Goal: Task Accomplishment & Management: Manage account settings

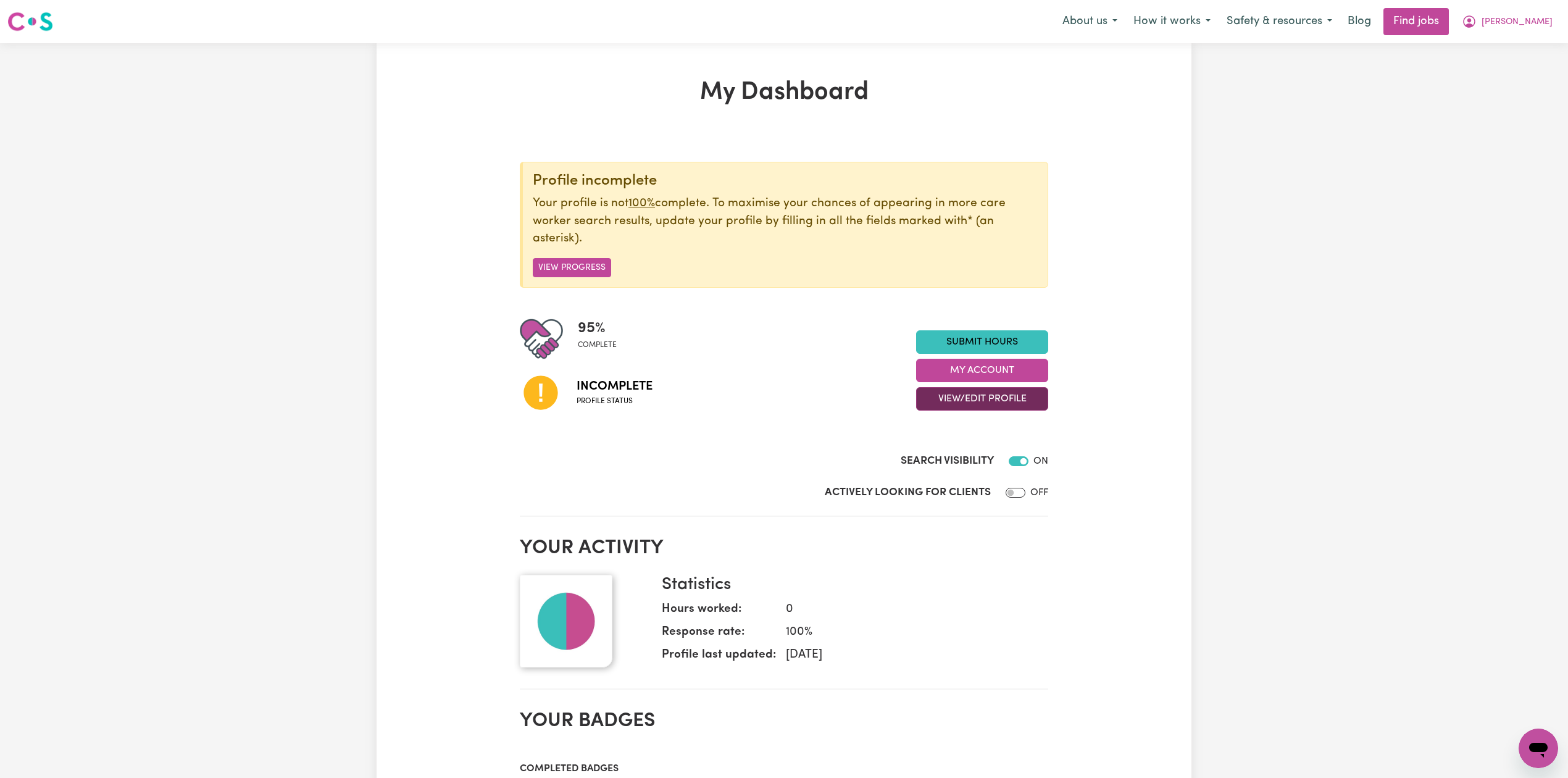
click at [963, 403] on button "View/Edit Profile" at bounding box center [982, 399] width 132 height 24
click at [948, 455] on link "Edit Profile" at bounding box center [974, 455] width 115 height 24
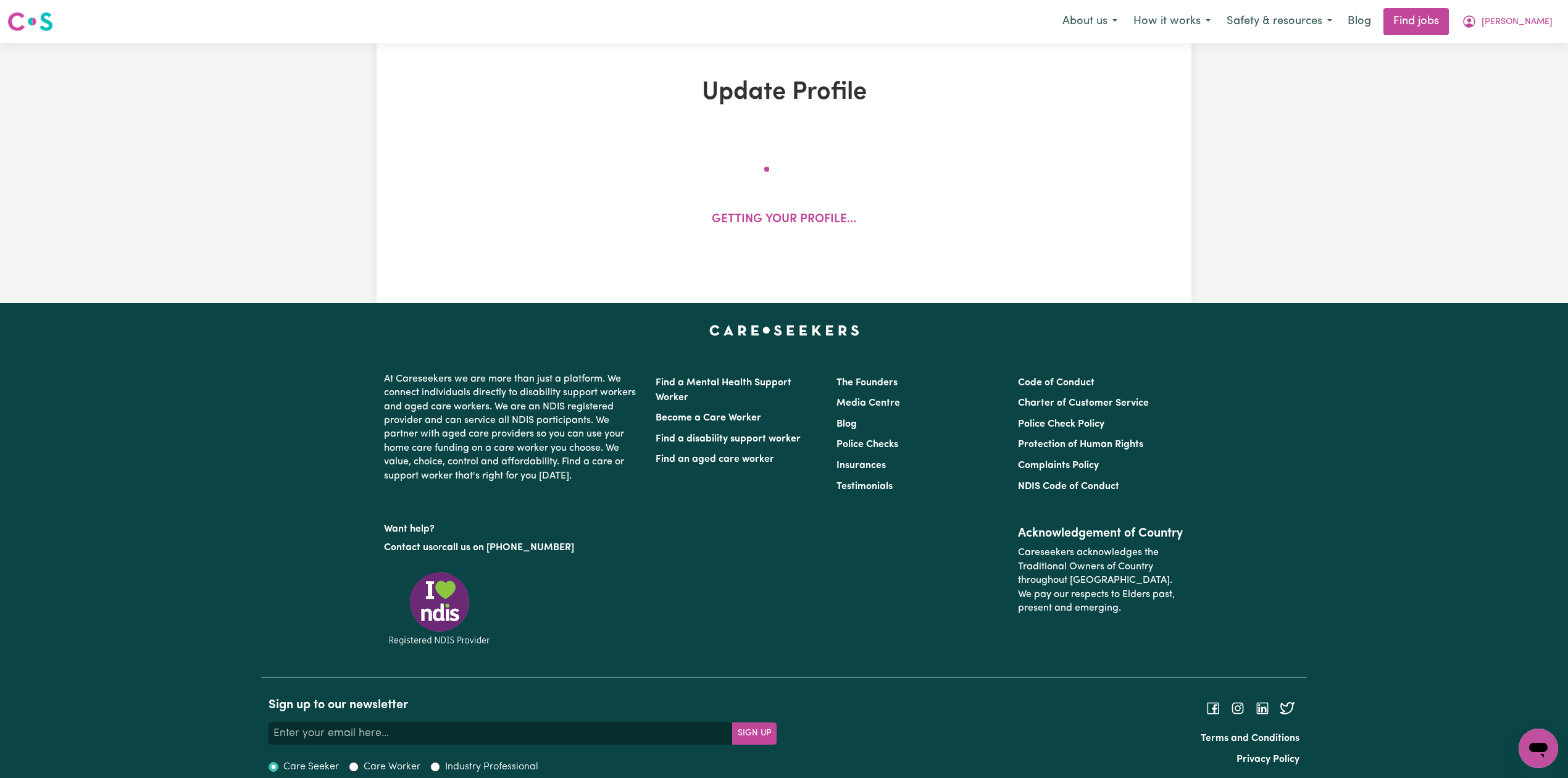
select select "[DEMOGRAPHIC_DATA]"
select select "[DEMOGRAPHIC_DATA] Citizen"
select select "Studying a healthcare related degree or qualification"
select select "65"
select select "82"
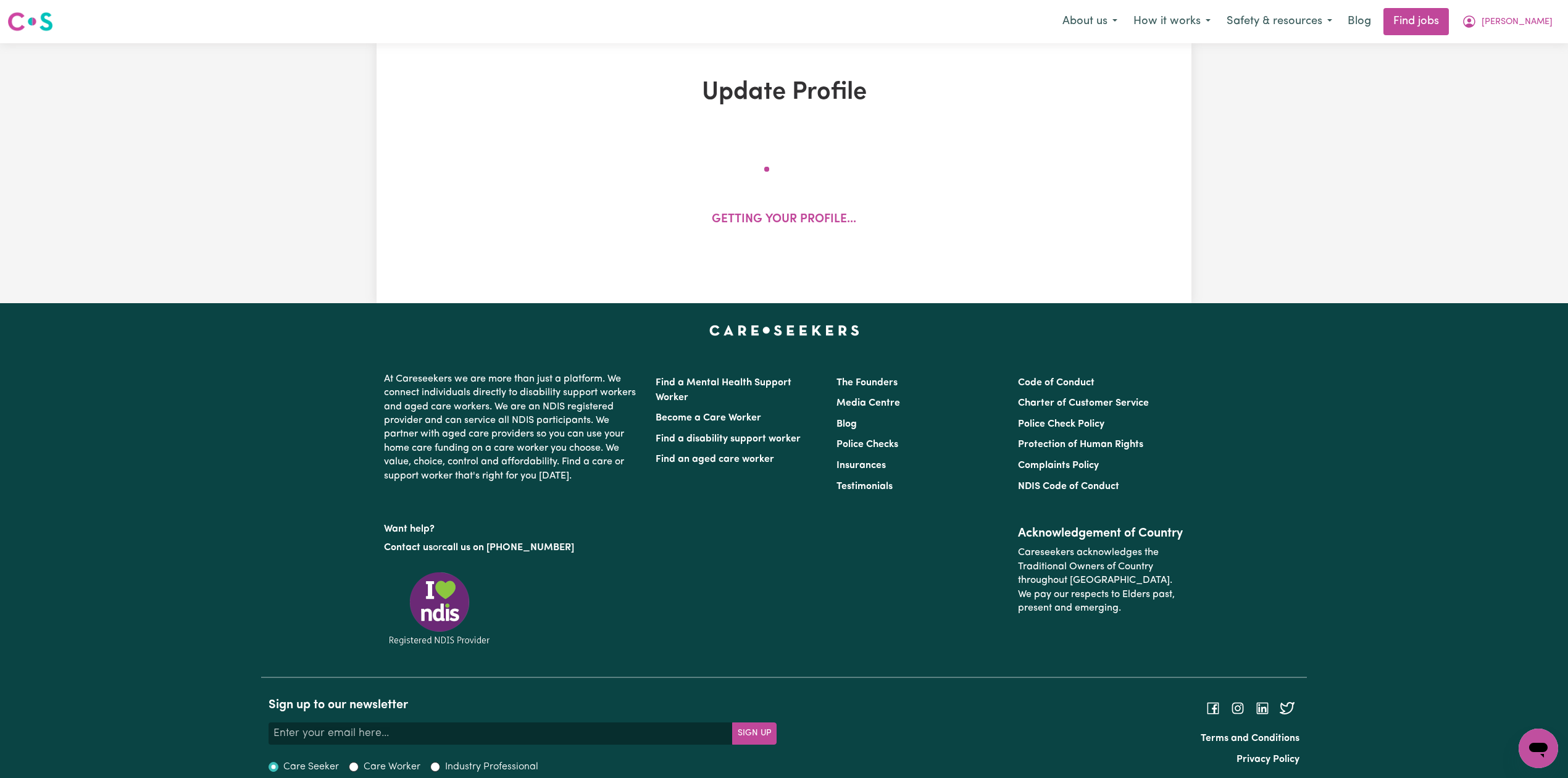
select select "90"
select select "112"
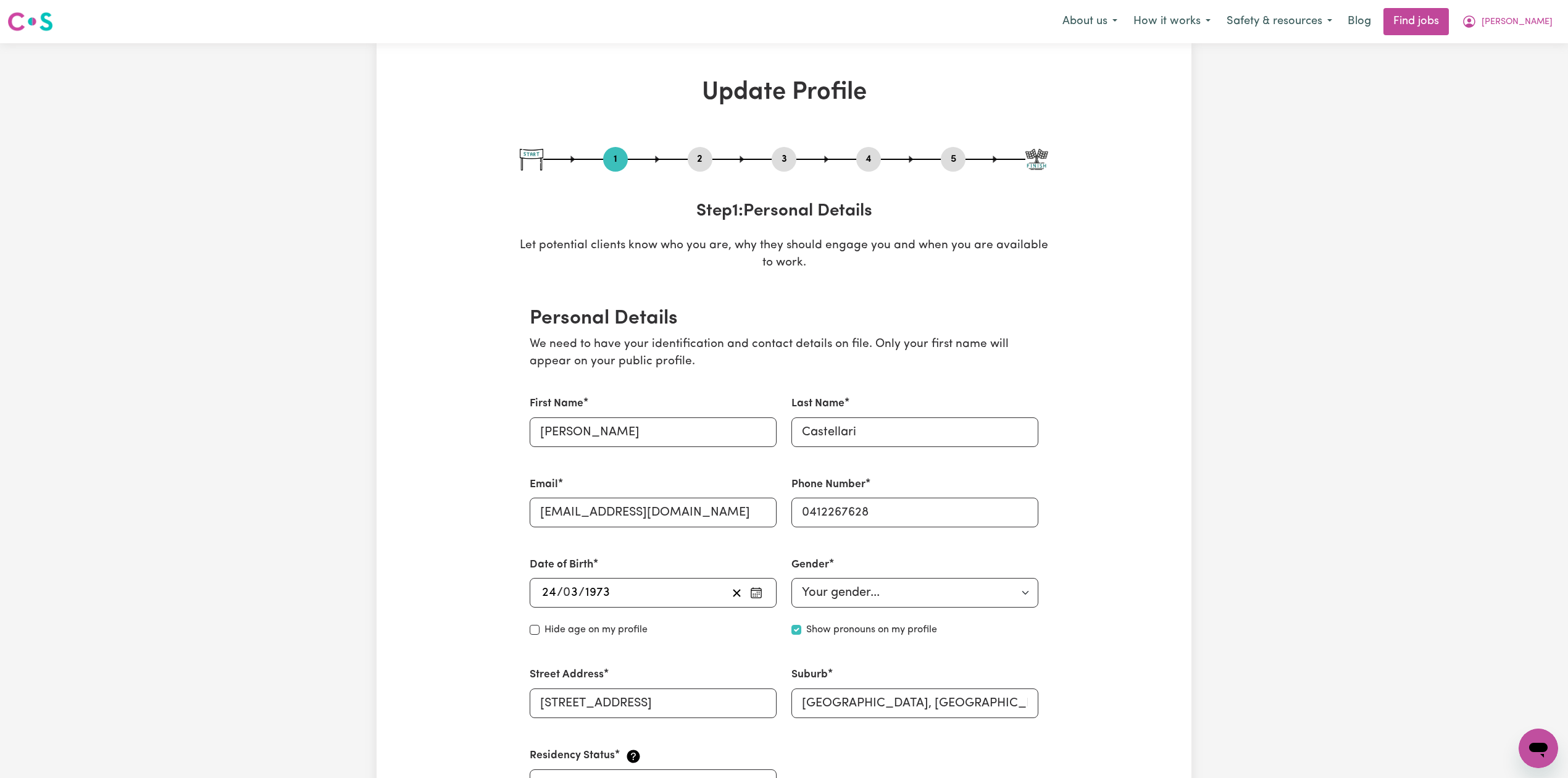
click at [691, 161] on button "2" at bounding box center [700, 159] width 24 height 16
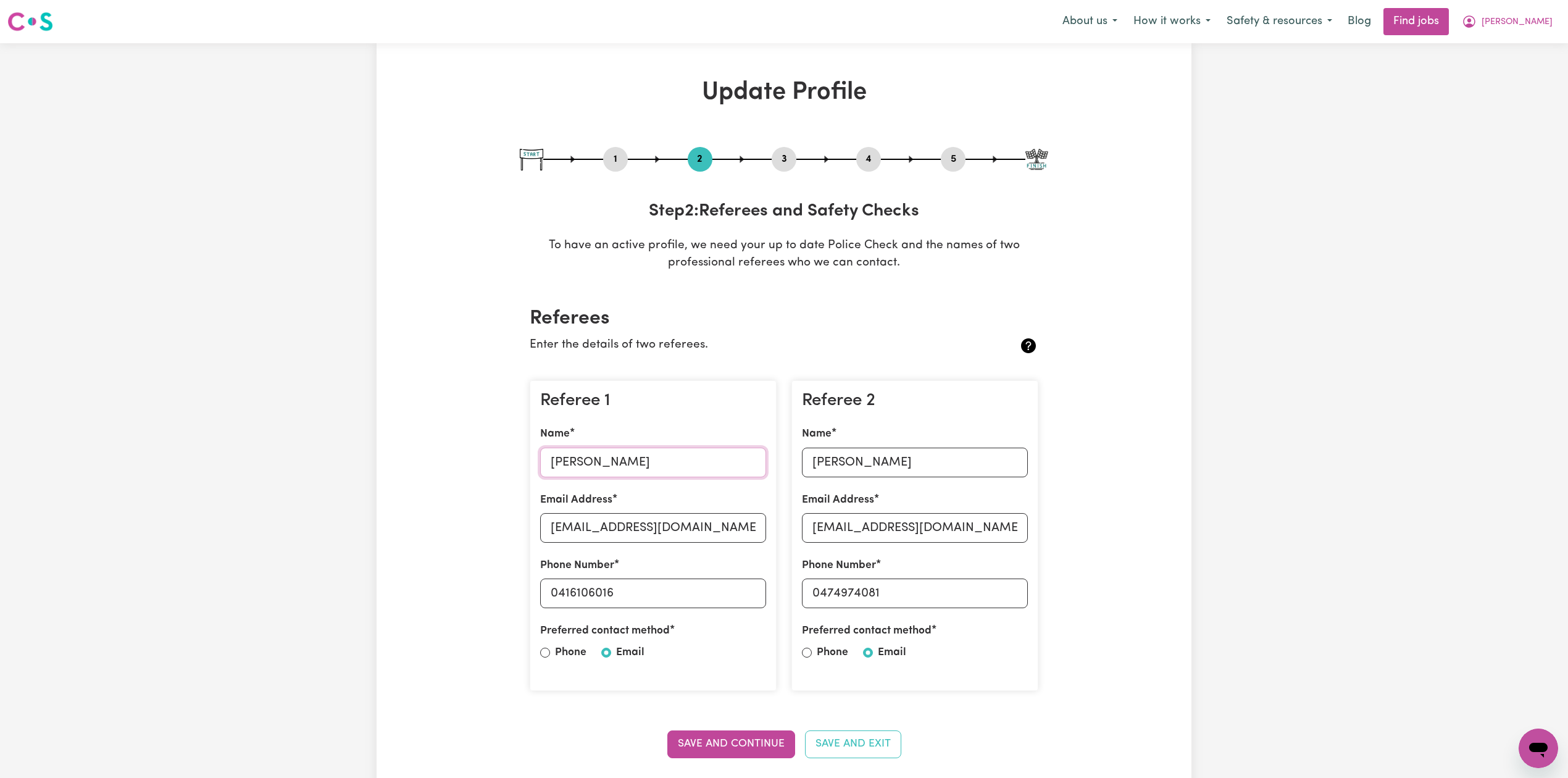
click at [626, 451] on input "[PERSON_NAME]" at bounding box center [653, 462] width 226 height 30
click at [595, 461] on input "[PERSON_NAME]" at bounding box center [653, 462] width 226 height 30
click at [631, 525] on input "[EMAIL_ADDRESS][DOMAIN_NAME]" at bounding box center [653, 528] width 226 height 30
drag, startPoint x: 556, startPoint y: 596, endPoint x: 714, endPoint y: 596, distance: 158.0
click at [714, 596] on input "0416106016" at bounding box center [653, 593] width 226 height 30
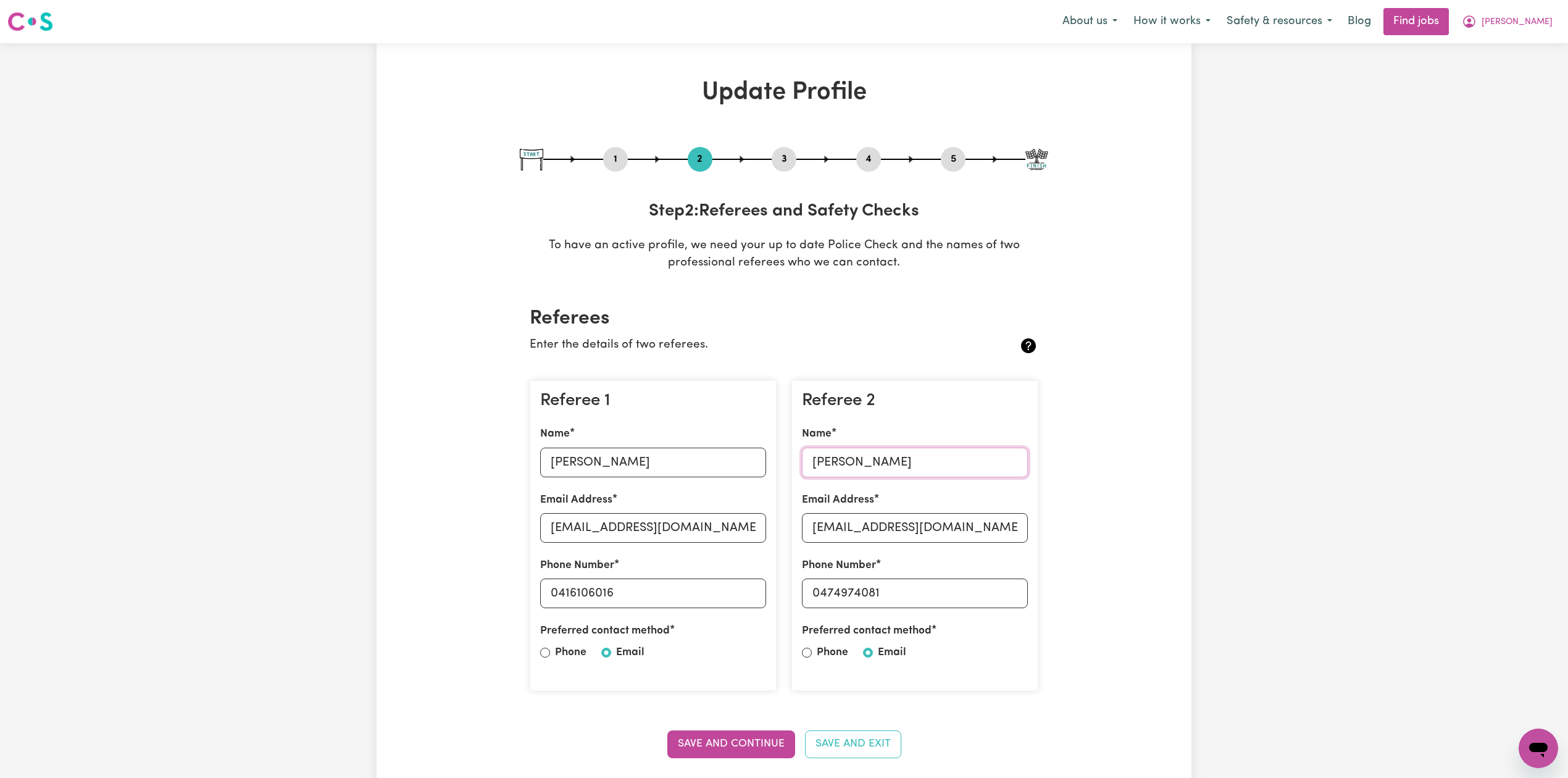
click at [860, 462] on input "[PERSON_NAME]" at bounding box center [915, 462] width 226 height 30
click at [872, 526] on input "[EMAIL_ADDRESS][DOMAIN_NAME]" at bounding box center [915, 528] width 226 height 30
drag, startPoint x: 821, startPoint y: 594, endPoint x: 986, endPoint y: 596, distance: 165.0
click at [986, 596] on input "0474974081" at bounding box center [915, 593] width 226 height 30
click at [951, 167] on button "5" at bounding box center [953, 159] width 24 height 16
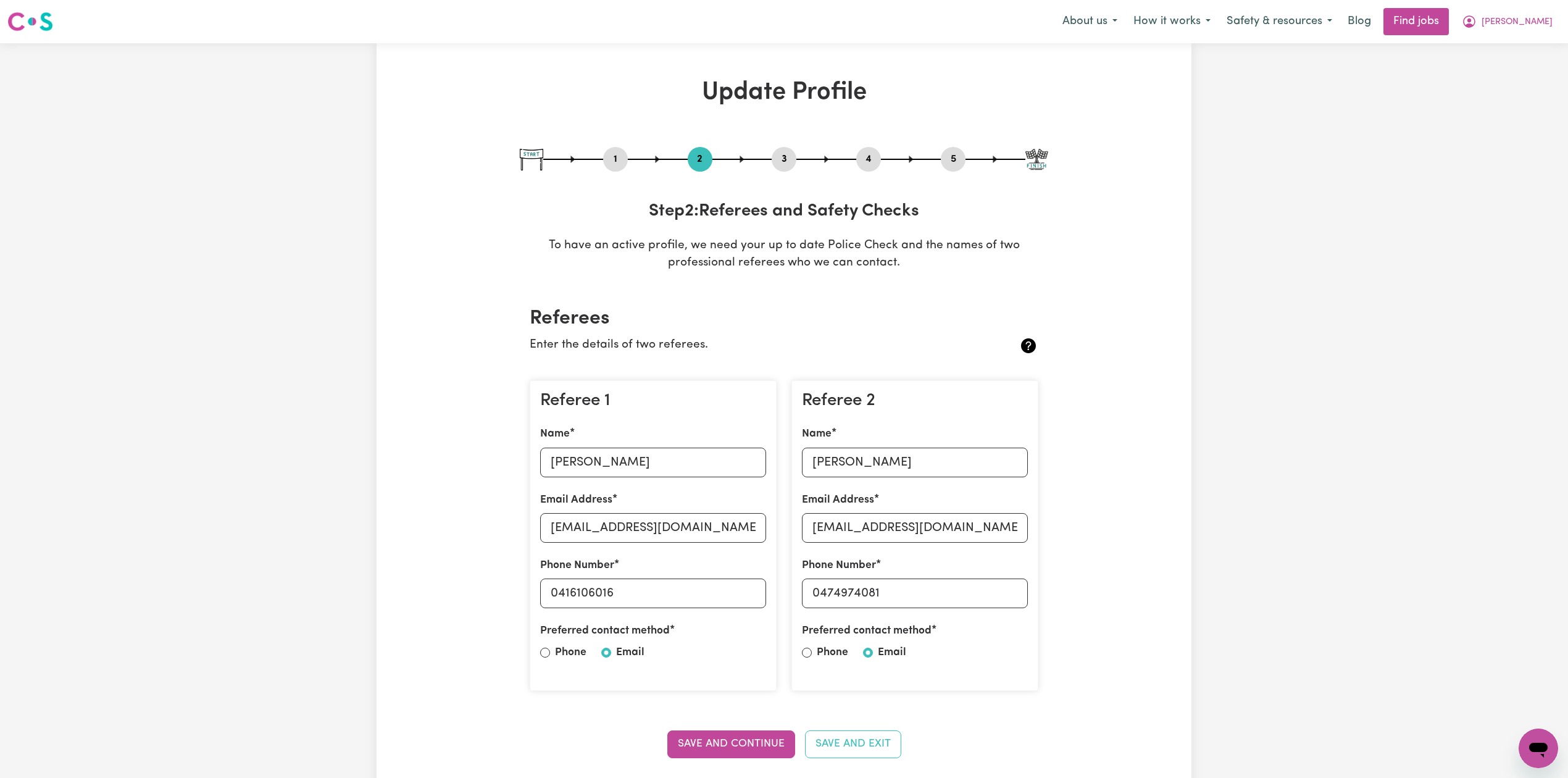
select select "I am providing services privately on my own"
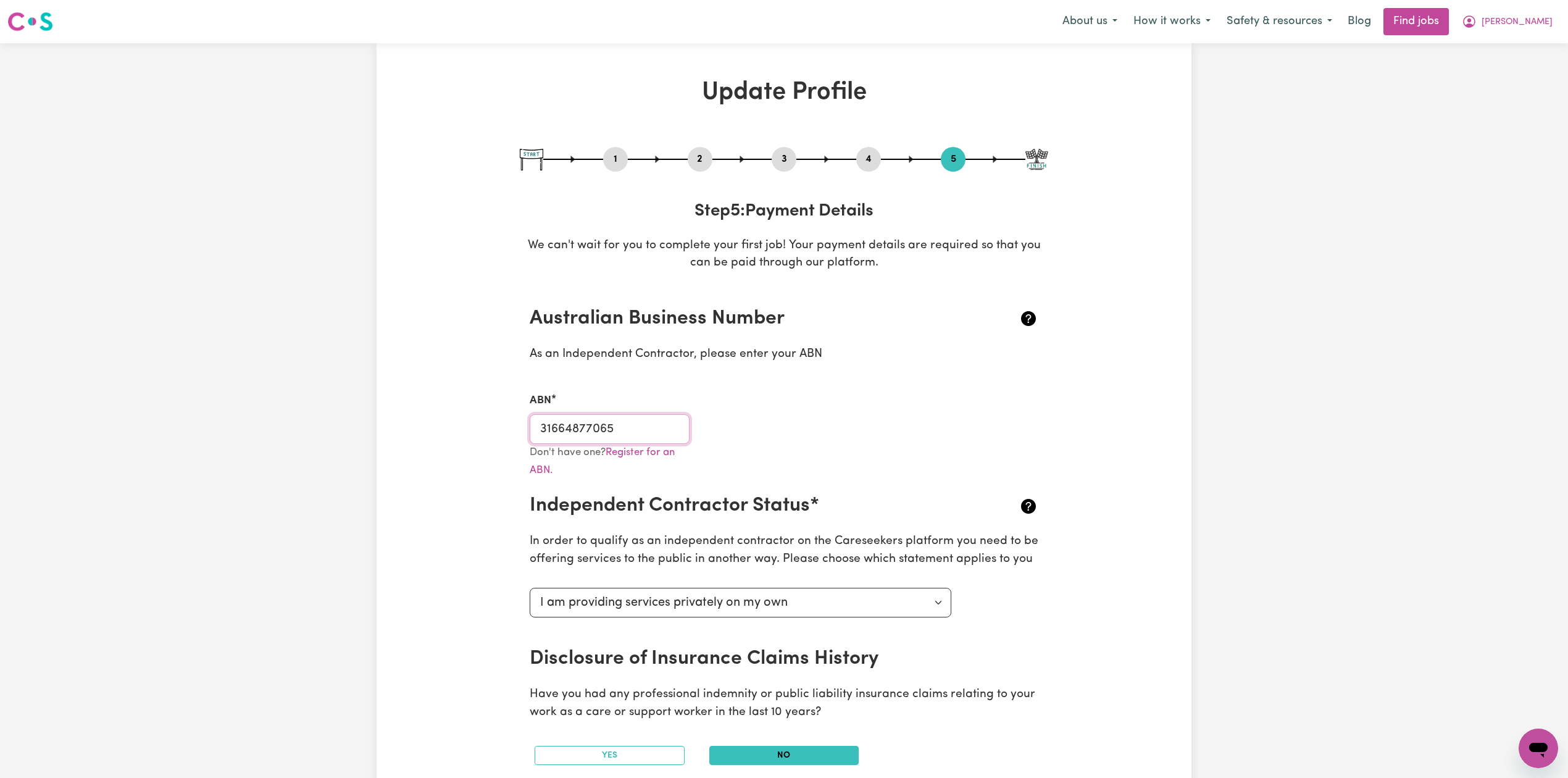
click at [581, 432] on input "31664877065" at bounding box center [610, 429] width 160 height 30
click at [869, 156] on button "4" at bounding box center [868, 159] width 24 height 16
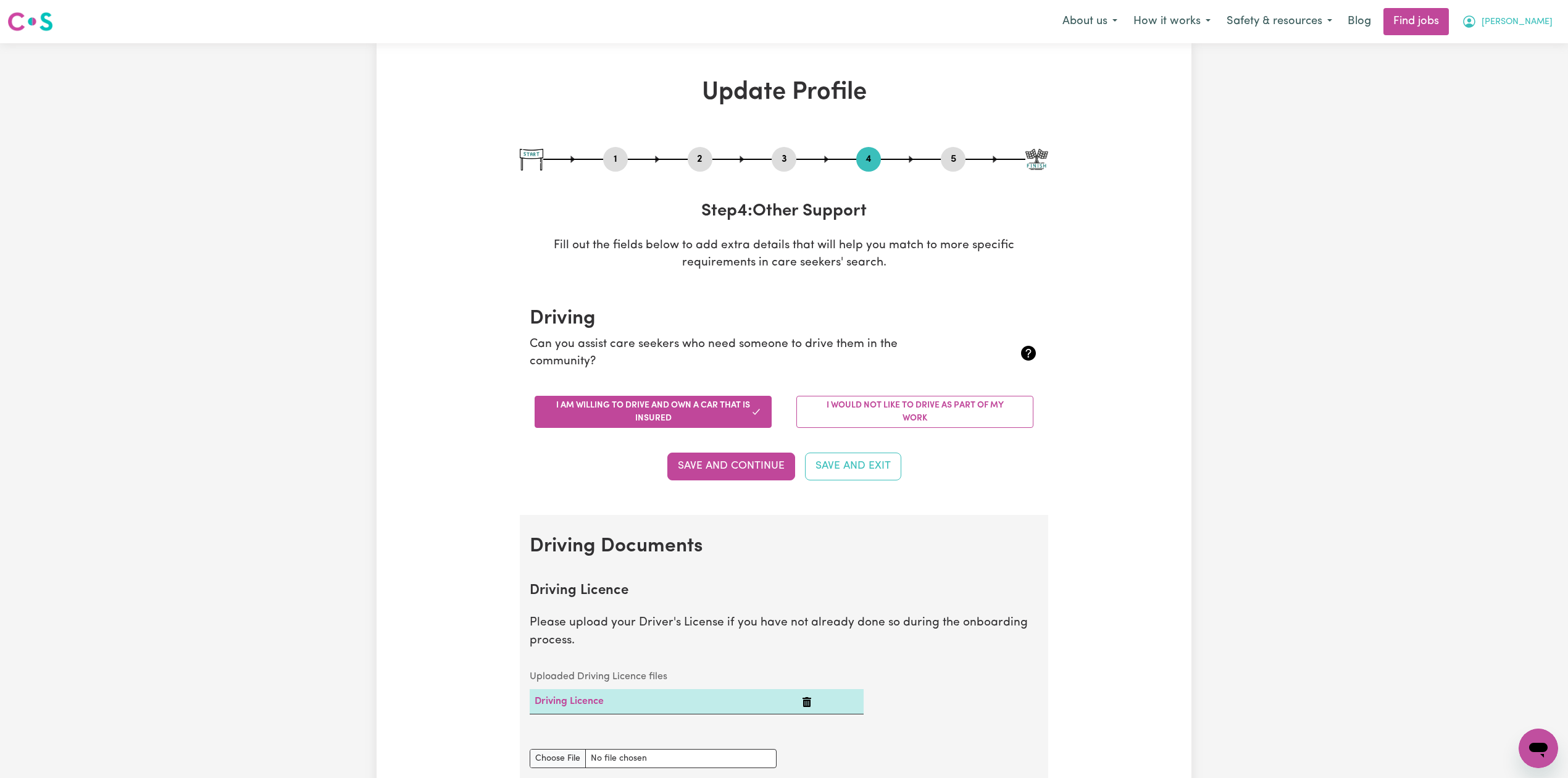
click at [1528, 23] on span "[PERSON_NAME]" at bounding box center [1517, 22] width 71 height 14
click at [1512, 73] on link "My Dashboard" at bounding box center [1511, 71] width 98 height 24
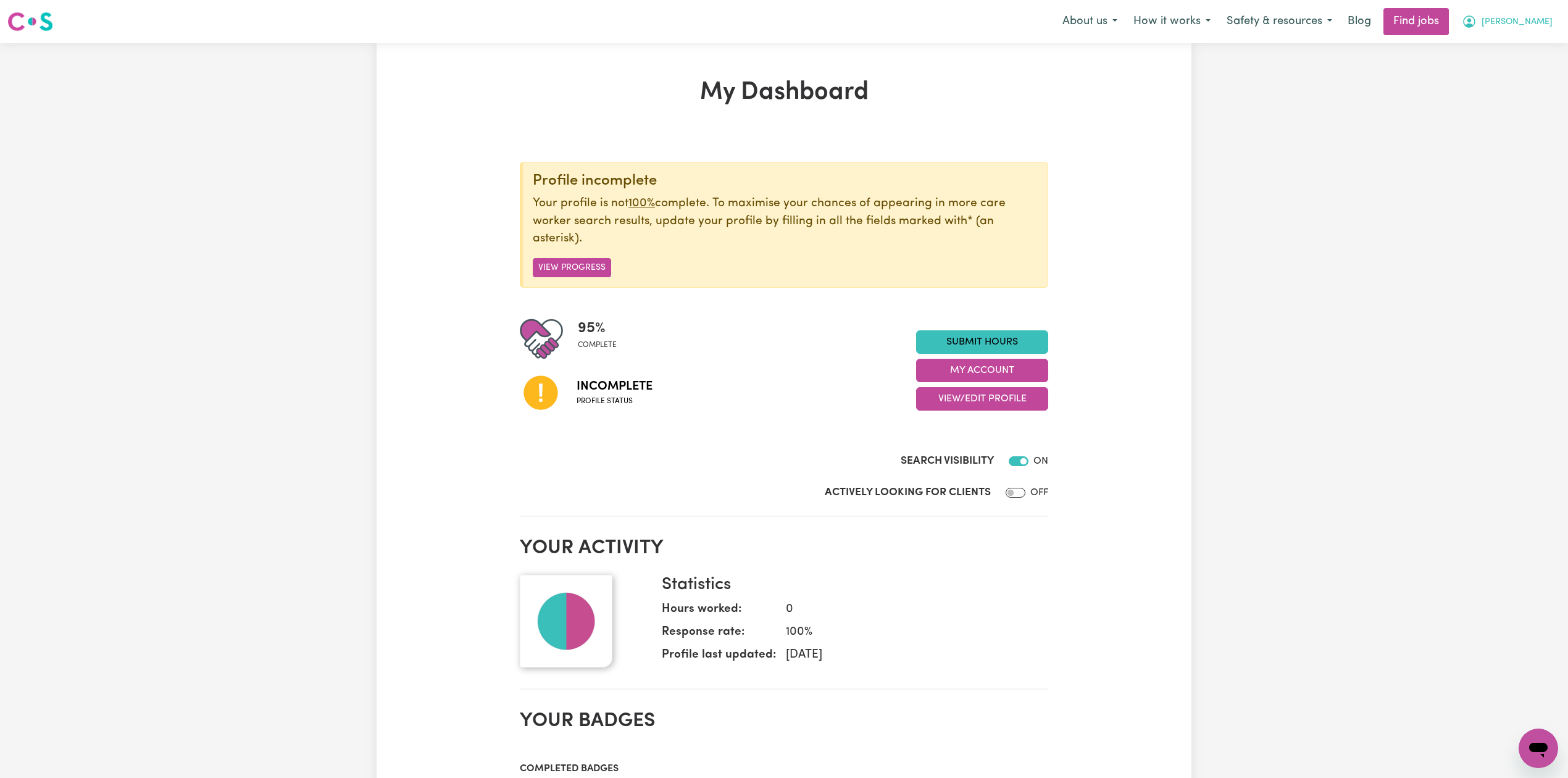
click at [1557, 21] on button "[PERSON_NAME]" at bounding box center [1507, 21] width 107 height 26
click at [1519, 99] on link "Logout" at bounding box center [1511, 95] width 98 height 24
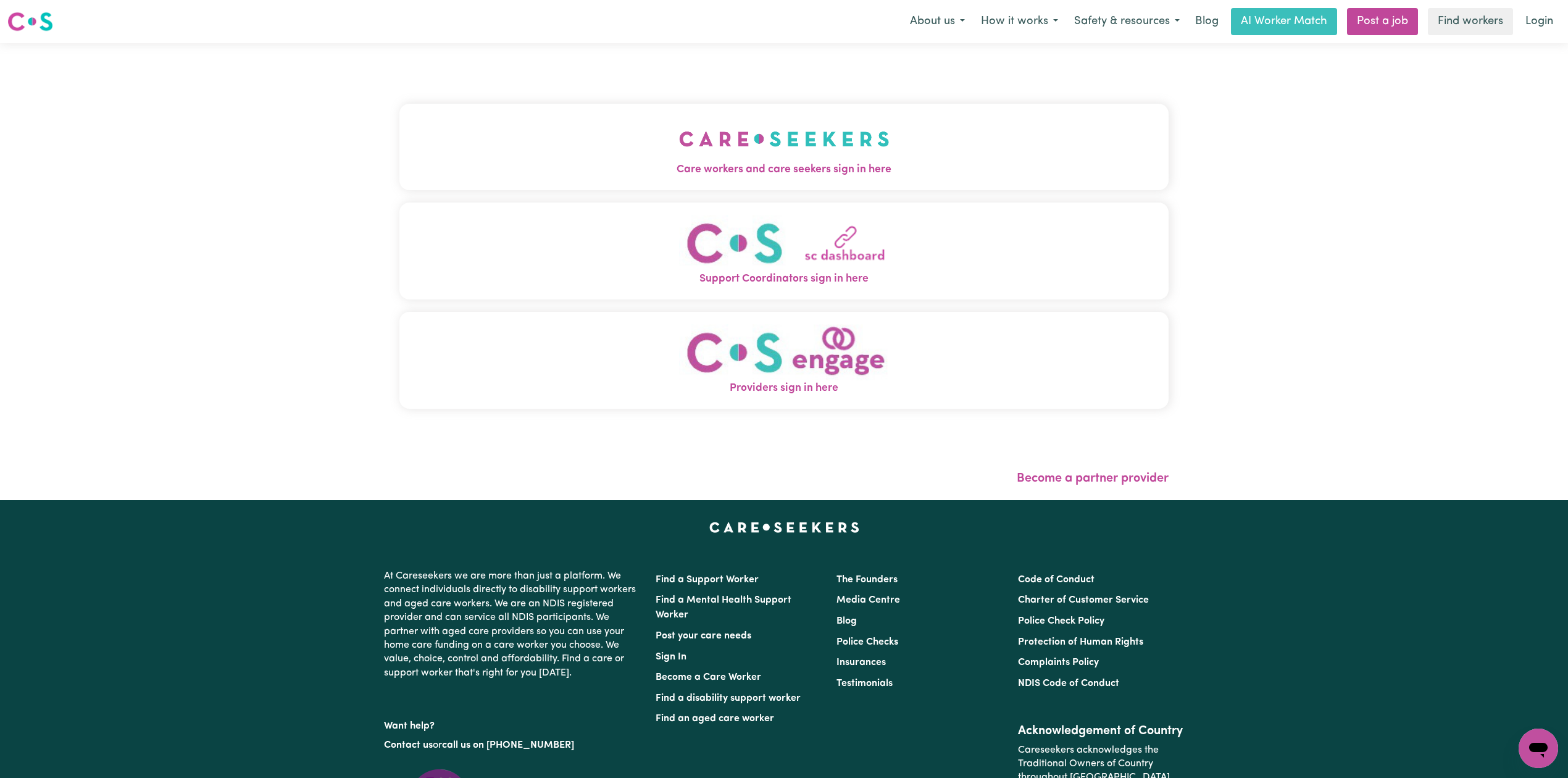
click at [634, 179] on button "Care workers and care seekers sign in here" at bounding box center [784, 146] width 769 height 86
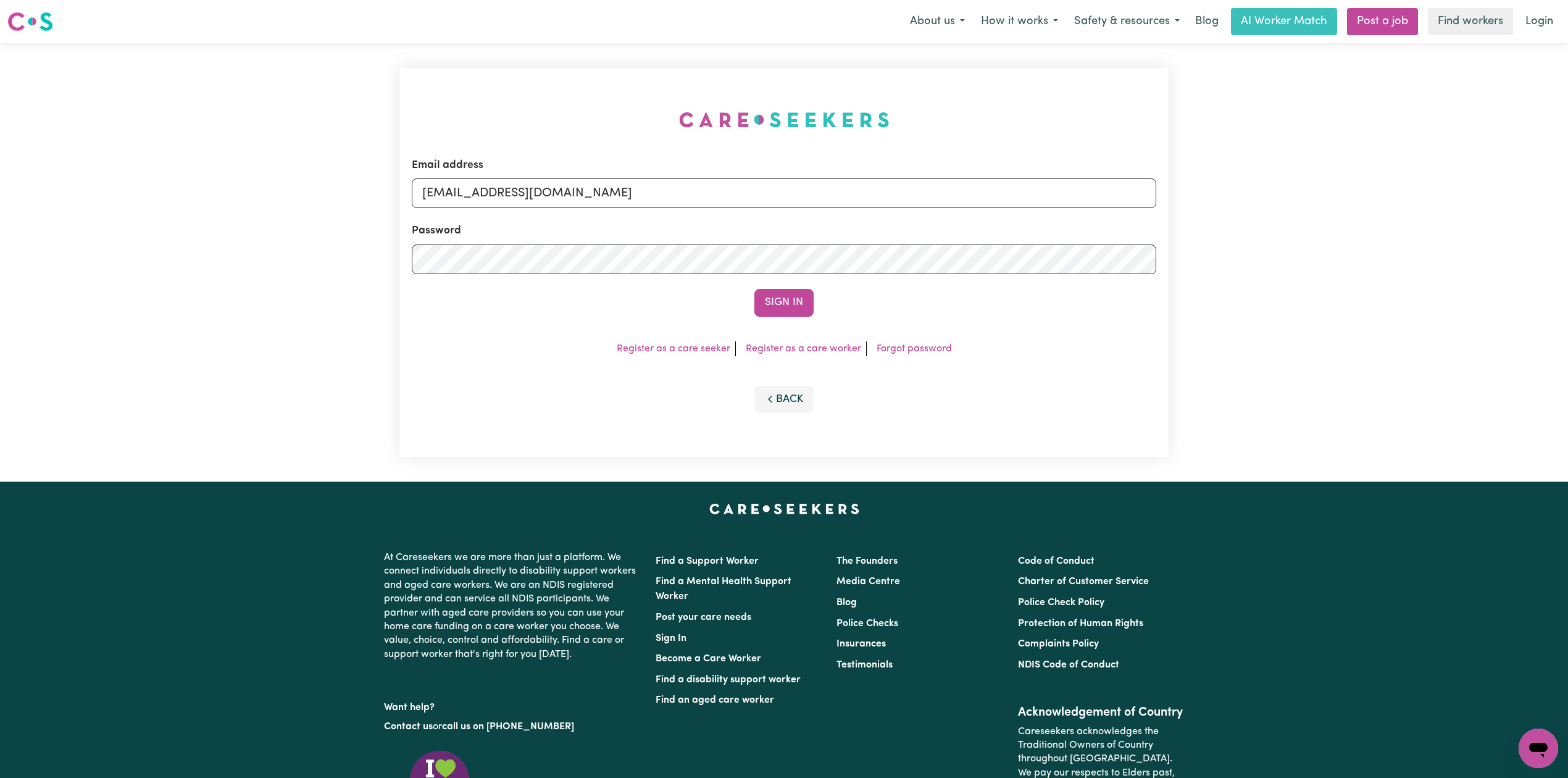
click at [613, 210] on form "Email address [EMAIL_ADDRESS][DOMAIN_NAME] Password Sign In" at bounding box center [784, 237] width 745 height 159
click at [586, 195] on input "[EMAIL_ADDRESS][DOMAIN_NAME]" at bounding box center [784, 193] width 745 height 30
drag, startPoint x: 485, startPoint y: 190, endPoint x: 845, endPoint y: 204, distance: 360.3
click at [845, 198] on input "Superuser~[EMAIL_ADDRESS][DOMAIN_NAME]" at bounding box center [784, 193] width 745 height 30
type input "Superuser~[EMAIL_ADDRESS][DOMAIN_NAME]"
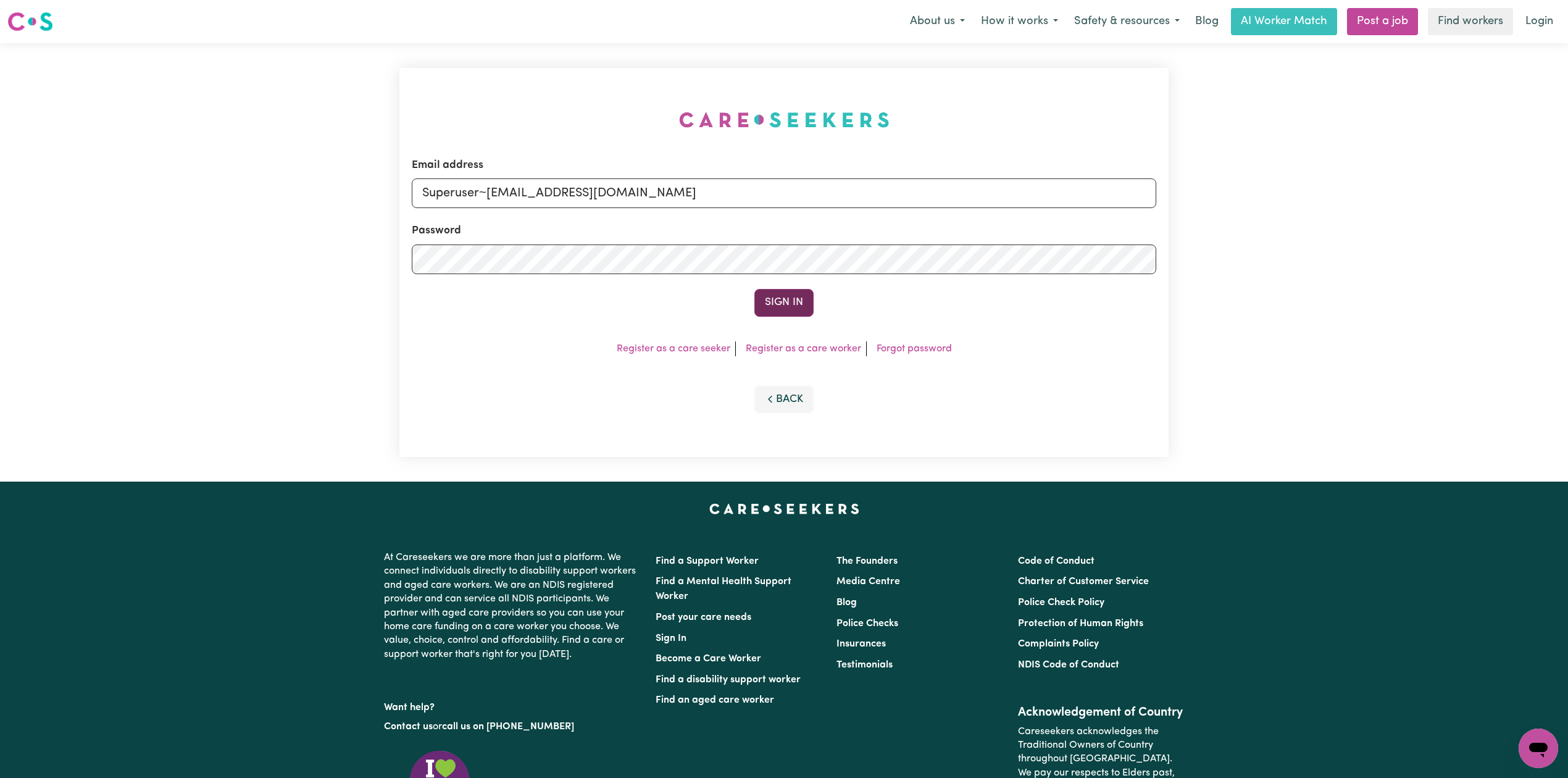
drag, startPoint x: 754, startPoint y: 280, endPoint x: 769, endPoint y: 297, distance: 22.7
click at [763, 291] on form "Email address Superuser~[EMAIL_ADDRESS][DOMAIN_NAME] Password Sign In" at bounding box center [784, 237] width 745 height 159
click at [769, 297] on button "Sign In" at bounding box center [784, 303] width 59 height 27
